Goal: Transaction & Acquisition: Book appointment/travel/reservation

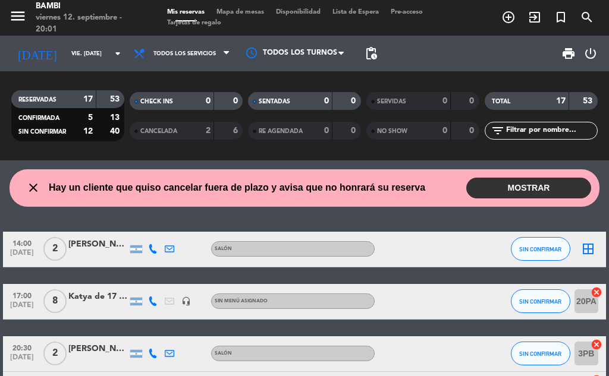
scroll to position [59, 0]
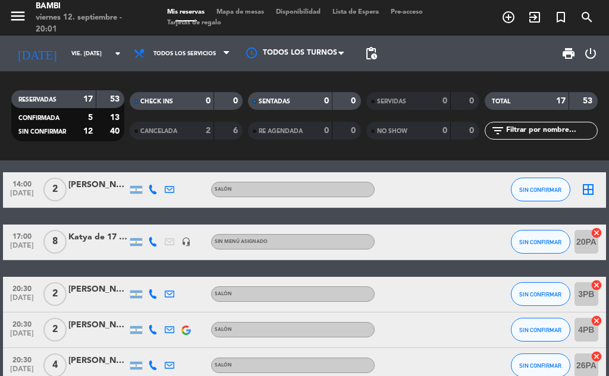
click at [598, 233] on icon "cancel" at bounding box center [596, 233] width 12 height 12
click at [532, 189] on span "SIN CONFIRMAR" at bounding box center [540, 190] width 42 height 7
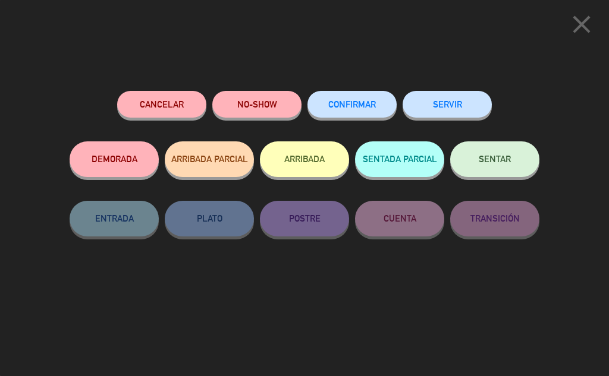
click at [294, 156] on button "ARRIBADA" at bounding box center [304, 159] width 89 height 36
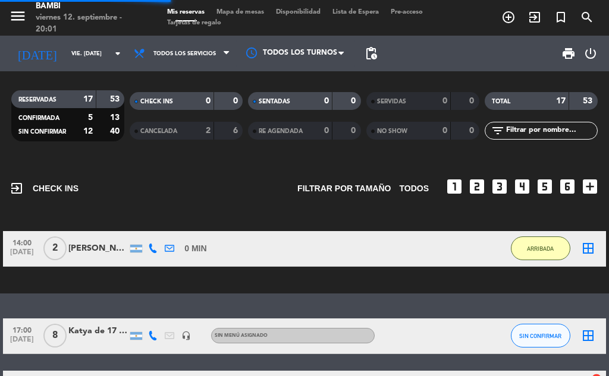
scroll to position [206, 0]
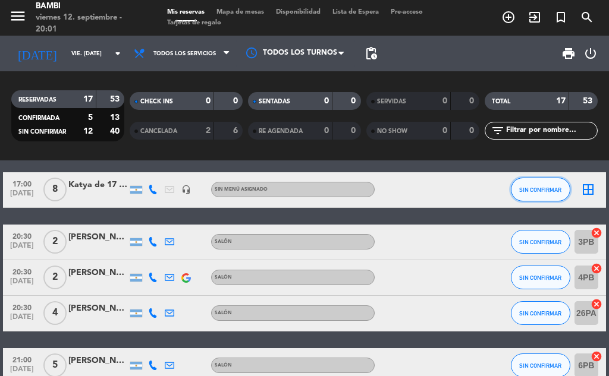
click at [552, 193] on span "SIN CONFIRMAR" at bounding box center [540, 190] width 42 height 7
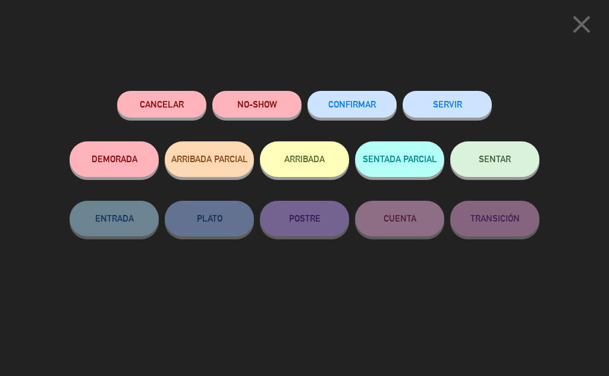
click at [319, 152] on button "ARRIBADA" at bounding box center [304, 159] width 89 height 36
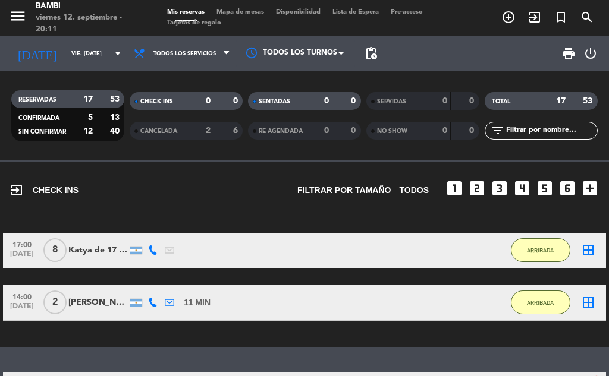
scroll to position [0, 0]
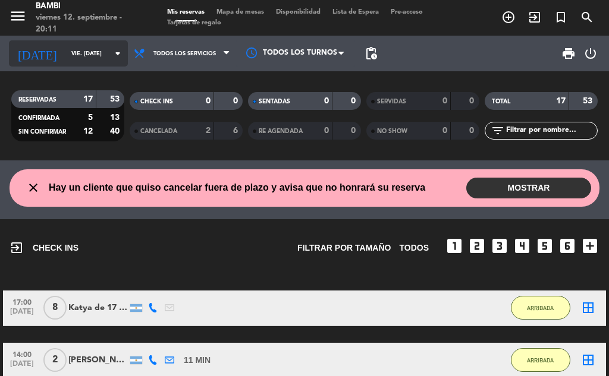
click at [99, 54] on input "vie. [DATE]" at bounding box center [104, 54] width 78 height 18
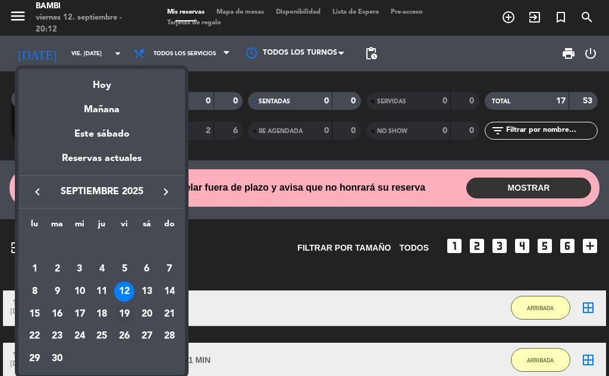
click at [126, 315] on div "19" at bounding box center [124, 314] width 20 height 20
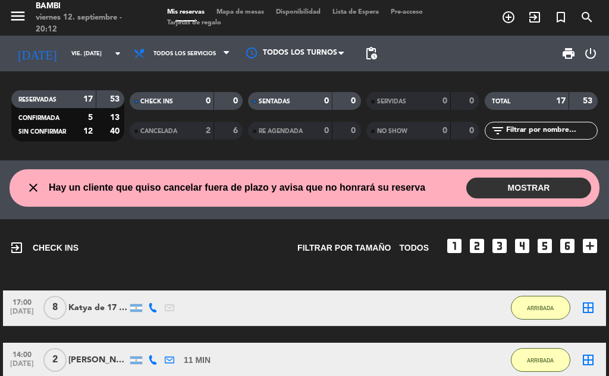
type input "vie. [DATE]"
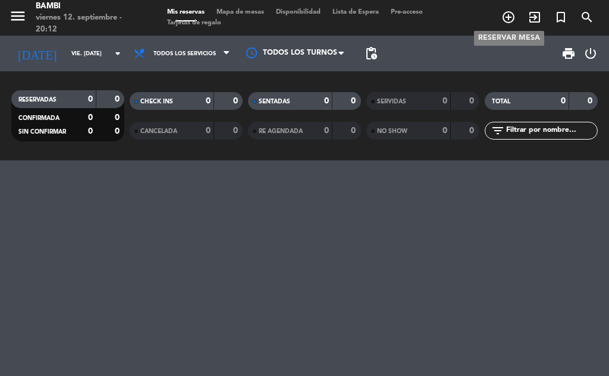
click at [509, 15] on icon "add_circle_outline" at bounding box center [508, 17] width 14 height 14
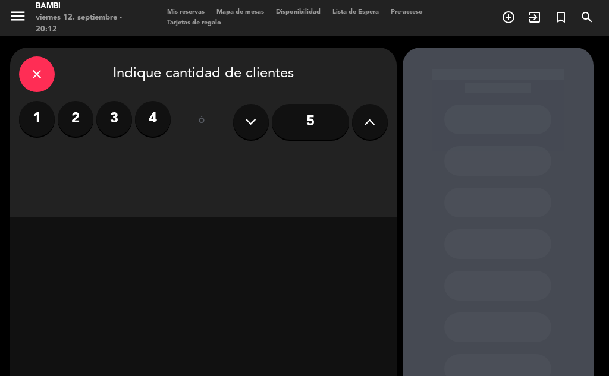
click at [364, 121] on icon at bounding box center [369, 122] width 11 height 18
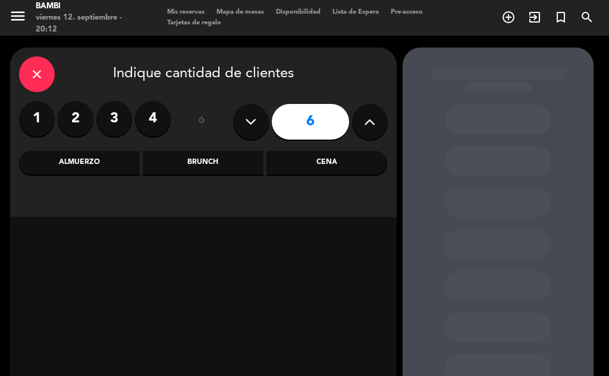
click at [364, 121] on icon at bounding box center [369, 122] width 11 height 18
type input "8"
click at [215, 160] on div "Brunch" at bounding box center [203, 163] width 121 height 24
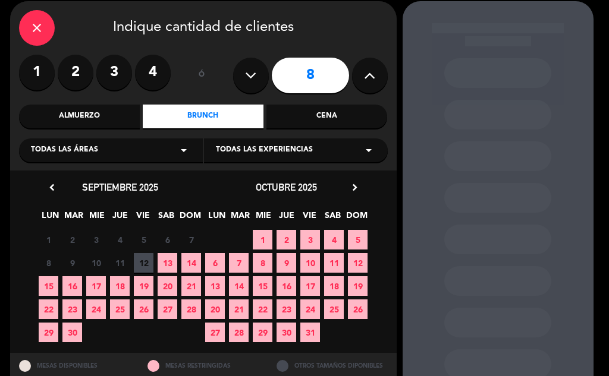
scroll to position [59, 0]
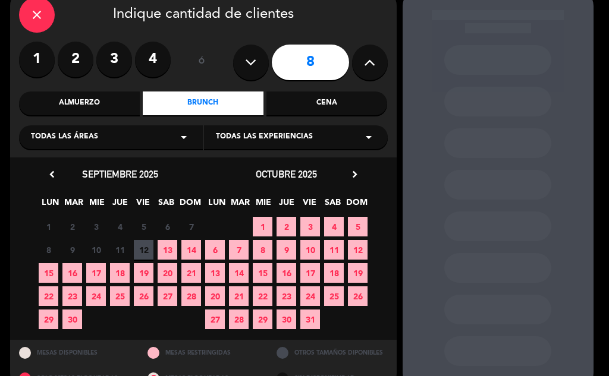
click at [147, 273] on span "19" at bounding box center [144, 273] width 20 height 20
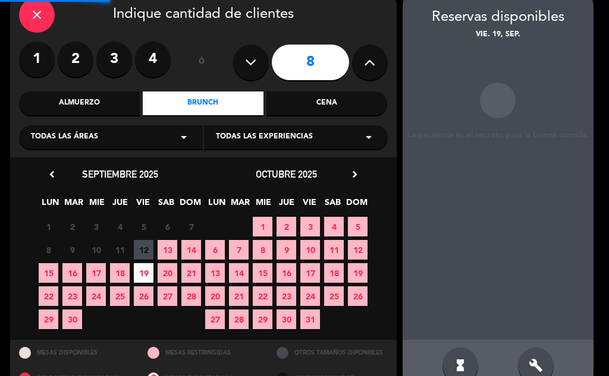
scroll to position [48, 0]
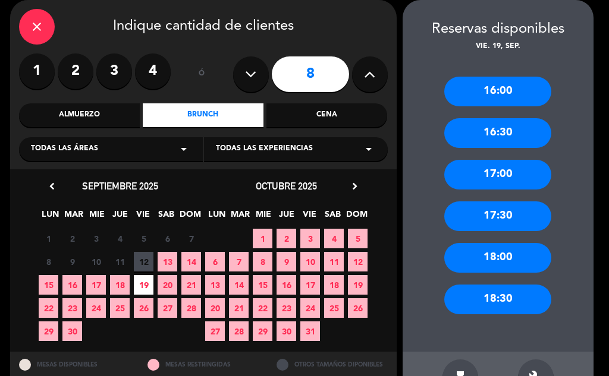
click at [495, 166] on div "17:00" at bounding box center [497, 175] width 107 height 30
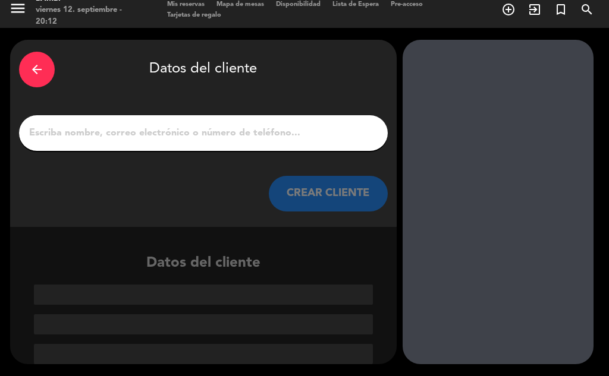
scroll to position [8, 0]
click at [128, 132] on input "1" at bounding box center [203, 133] width 351 height 17
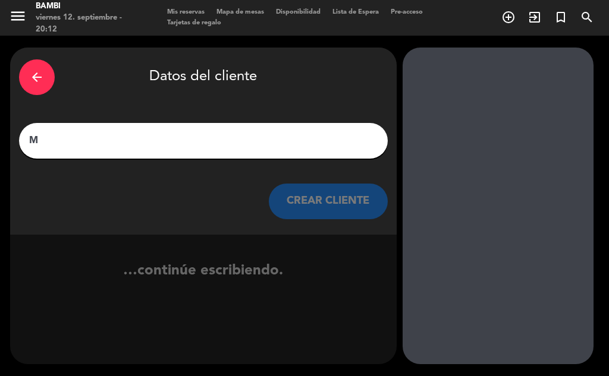
scroll to position [0, 0]
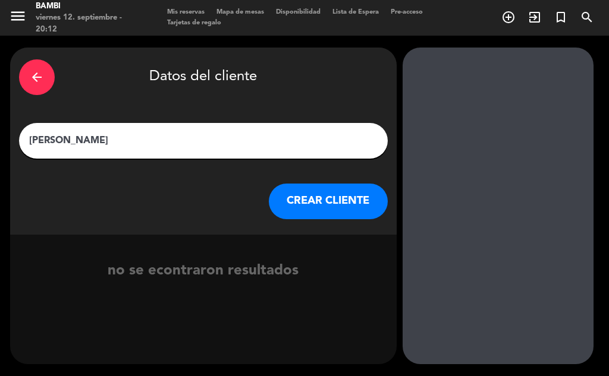
type input "[PERSON_NAME]"
click at [348, 202] on button "CREAR CLIENTE" at bounding box center [328, 202] width 119 height 36
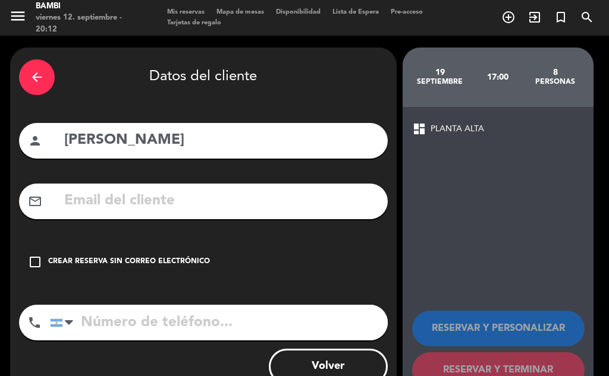
click at [140, 317] on input "tel" at bounding box center [219, 323] width 338 height 36
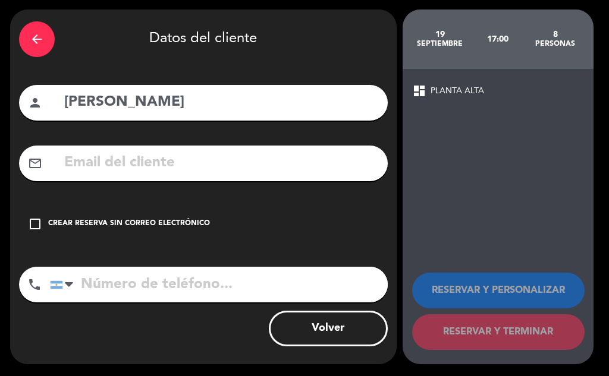
click at [37, 224] on icon "check_box_outline_blank" at bounding box center [35, 224] width 14 height 14
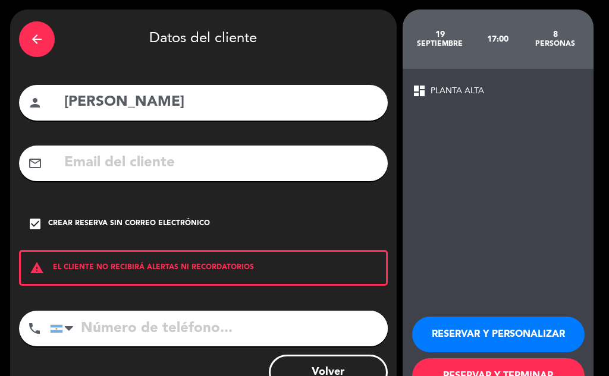
scroll to position [82, 0]
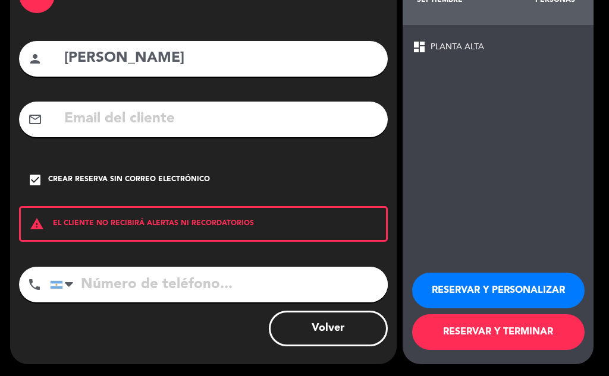
click at [502, 326] on button "RESERVAR Y TERMINAR" at bounding box center [498, 332] width 172 height 36
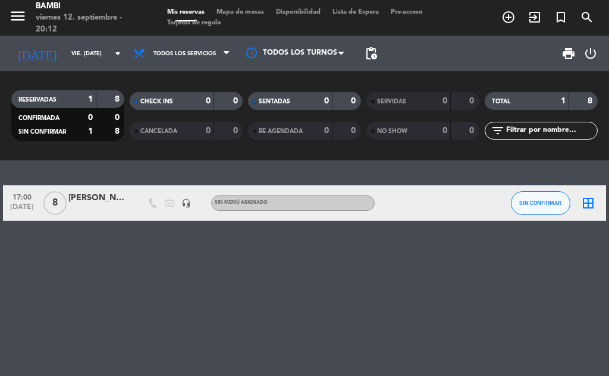
click at [115, 204] on div "[PERSON_NAME]" at bounding box center [97, 198] width 59 height 14
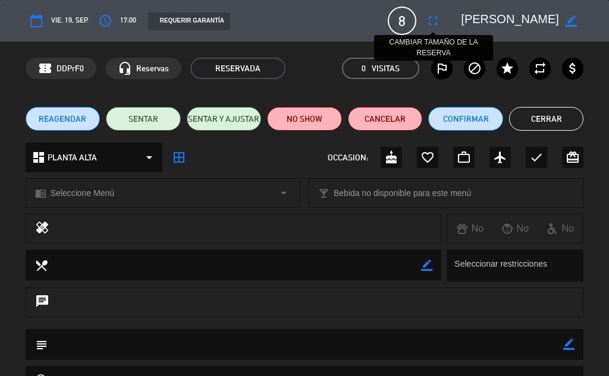
click at [435, 20] on icon "fullscreen" at bounding box center [433, 21] width 14 height 14
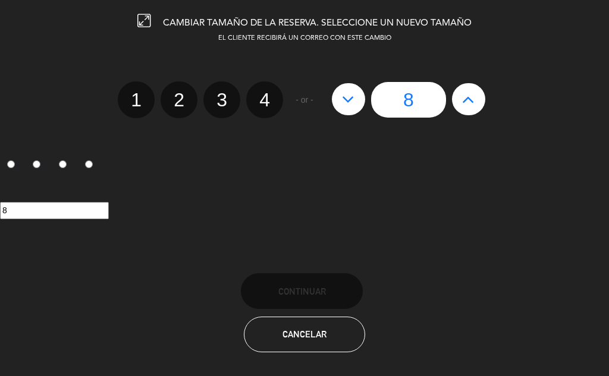
click at [469, 99] on icon at bounding box center [468, 99] width 12 height 19
type input "9"
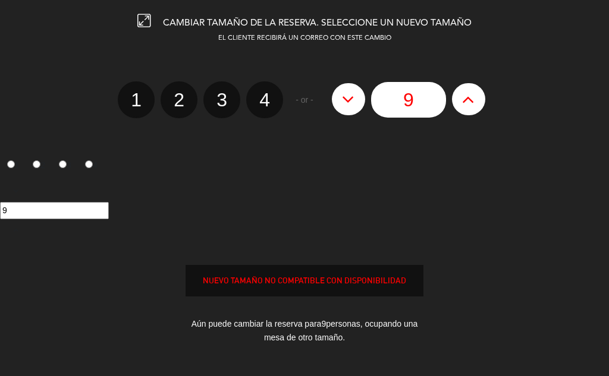
click at [468, 99] on icon at bounding box center [468, 99] width 12 height 19
type input "10"
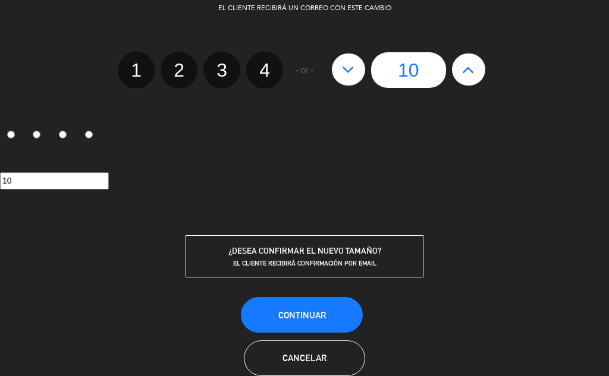
scroll to position [55, 0]
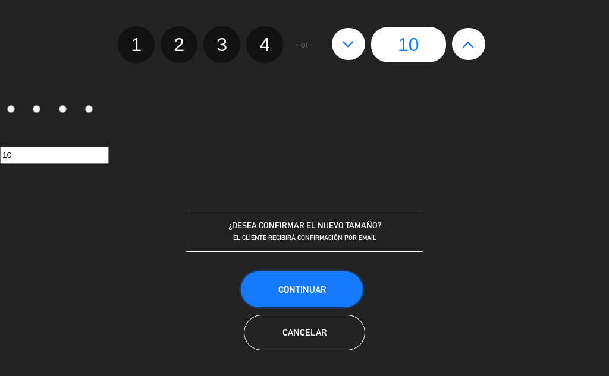
click at [322, 298] on button "Continuar" at bounding box center [302, 290] width 122 height 36
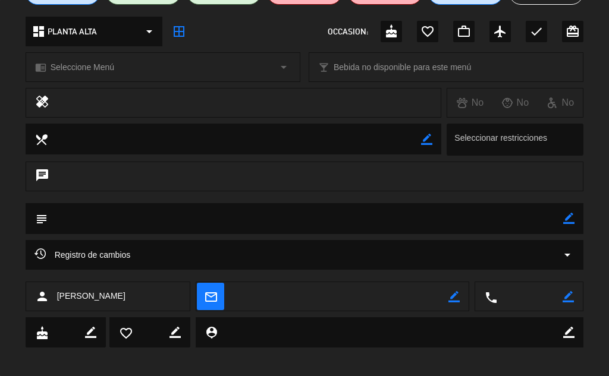
scroll to position [133, 0]
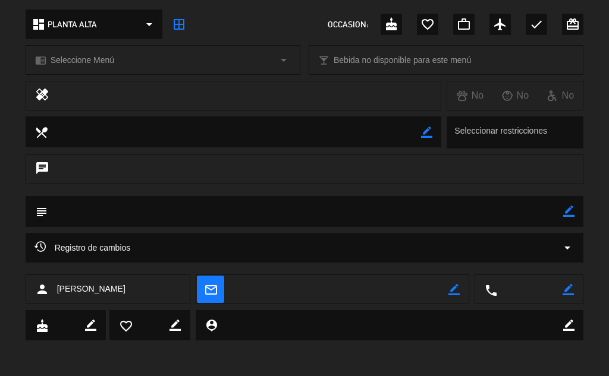
click at [569, 207] on icon "border_color" at bounding box center [568, 211] width 11 height 11
click at [412, 214] on textarea at bounding box center [306, 211] width 516 height 30
type textarea "1"
type textarea "$50000 abonado"
click at [568, 208] on icon at bounding box center [568, 211] width 11 height 11
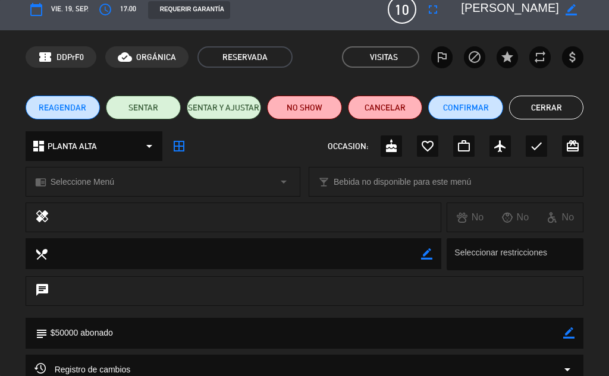
scroll to position [0, 0]
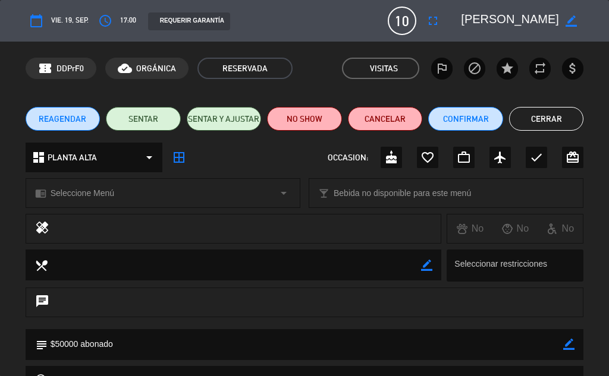
click at [547, 119] on button "Cerrar" at bounding box center [546, 119] width 75 height 24
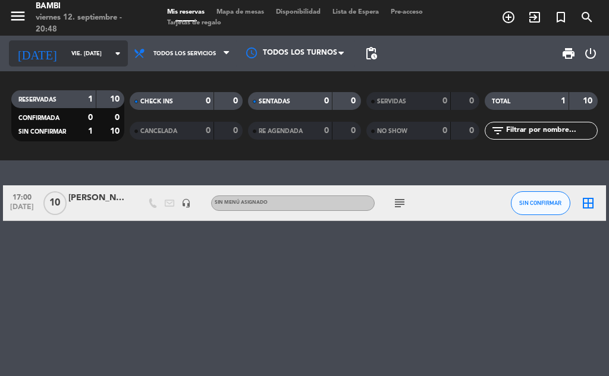
click at [81, 48] on input "vie. [DATE]" at bounding box center [104, 54] width 78 height 18
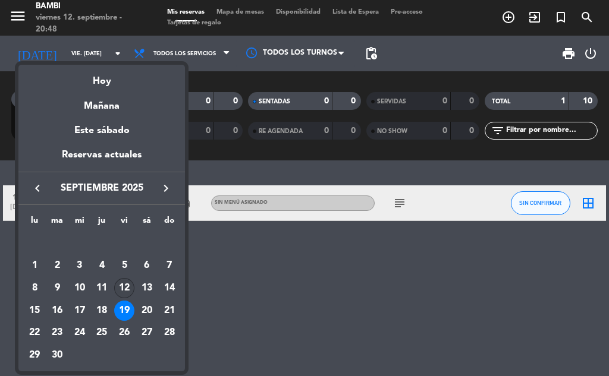
click at [128, 285] on div "12" at bounding box center [124, 288] width 20 height 20
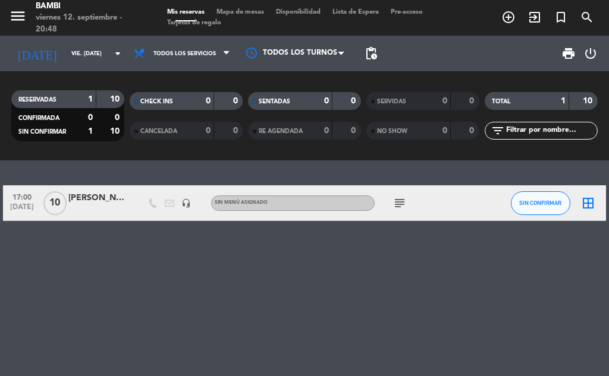
type input "vie. [DATE]"
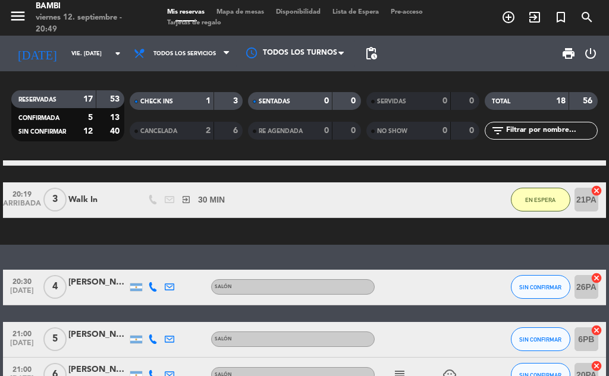
scroll to position [357, 0]
